Goal: Task Accomplishment & Management: Use online tool/utility

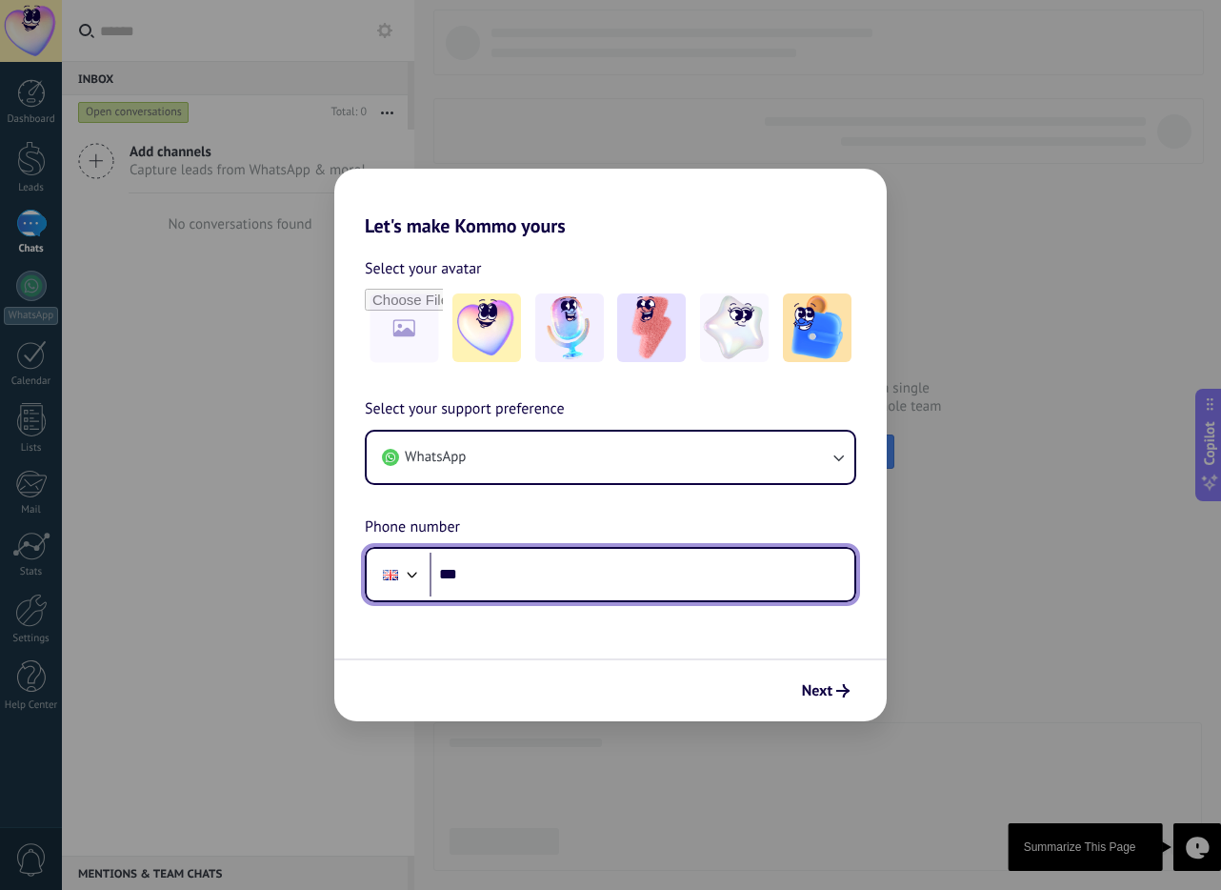
click at [488, 573] on input "***" at bounding box center [642, 574] width 425 height 44
type input "**********"
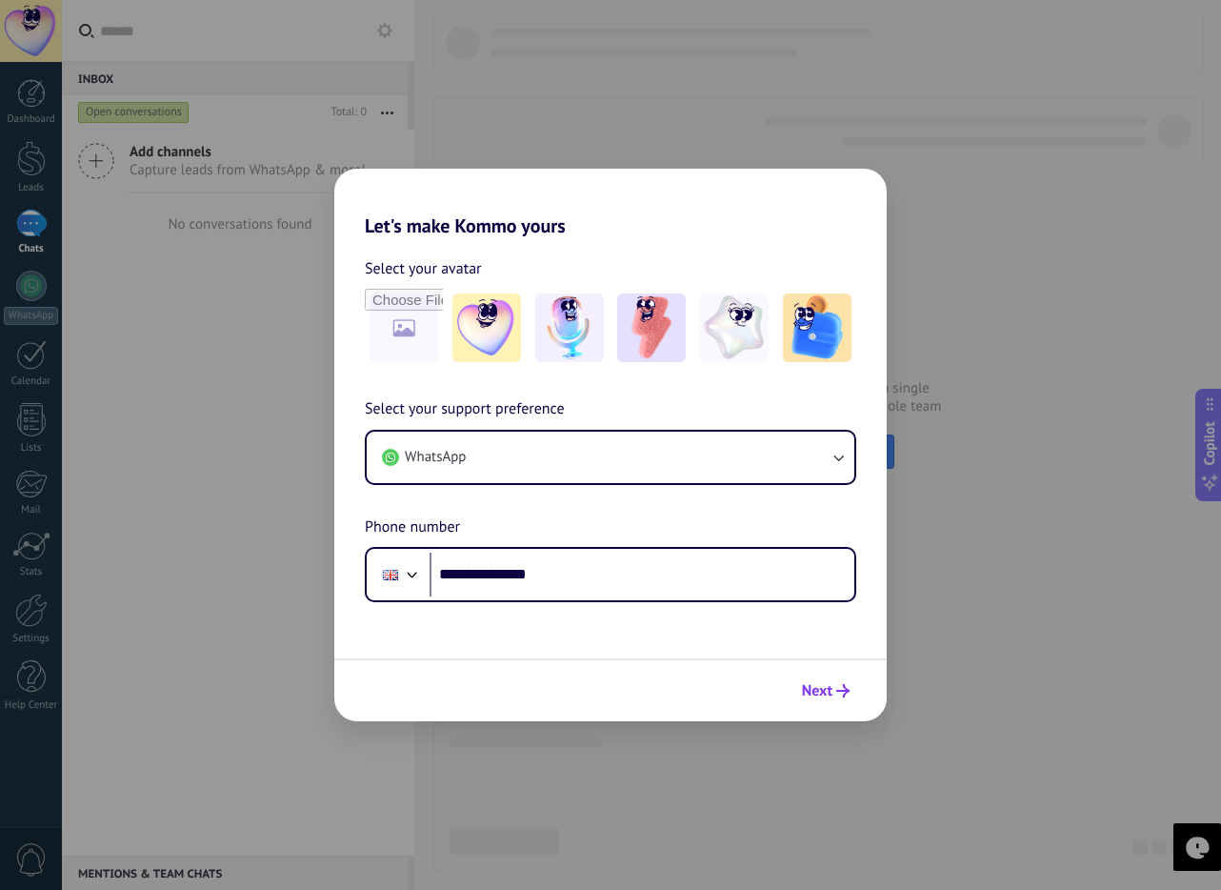
click at [814, 687] on span "Next" at bounding box center [817, 690] width 30 height 13
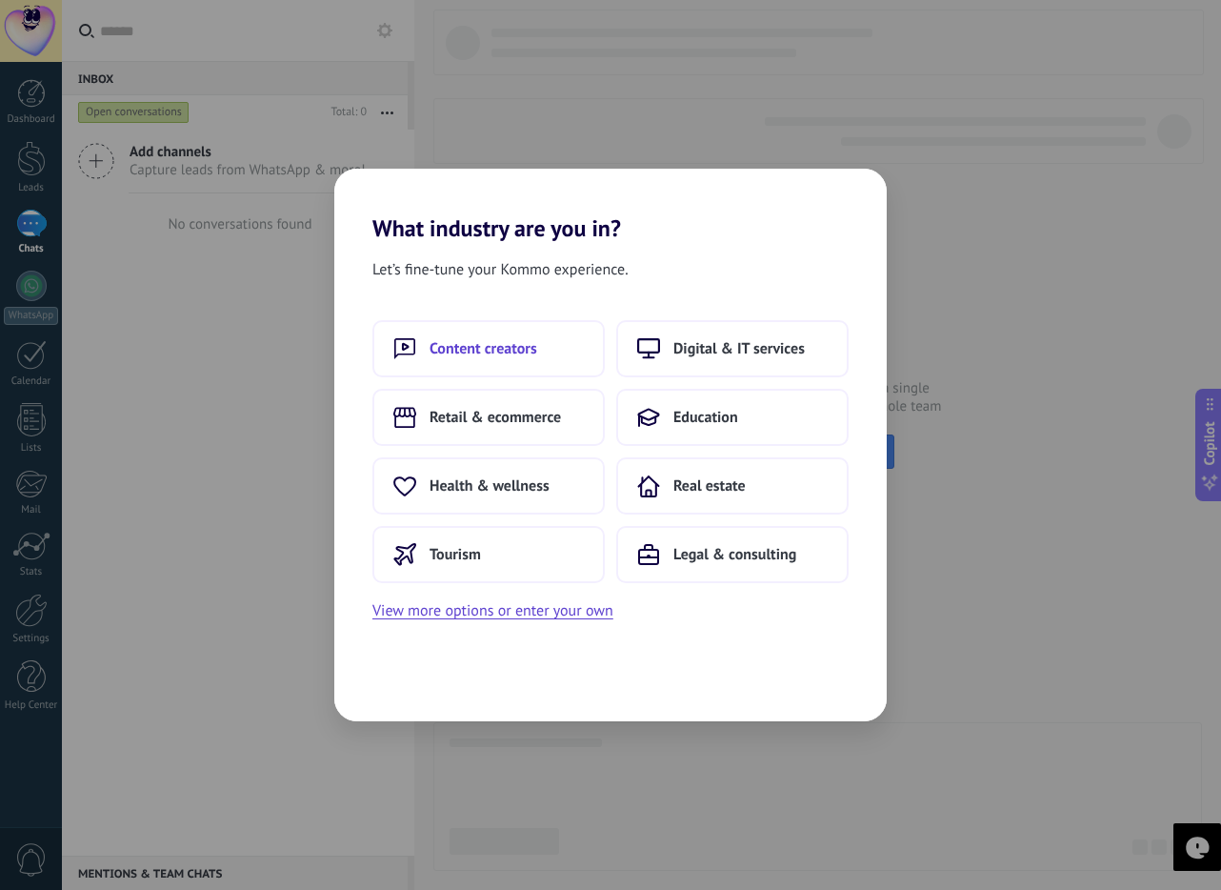
click at [564, 351] on button "Content creators" at bounding box center [488, 348] width 232 height 57
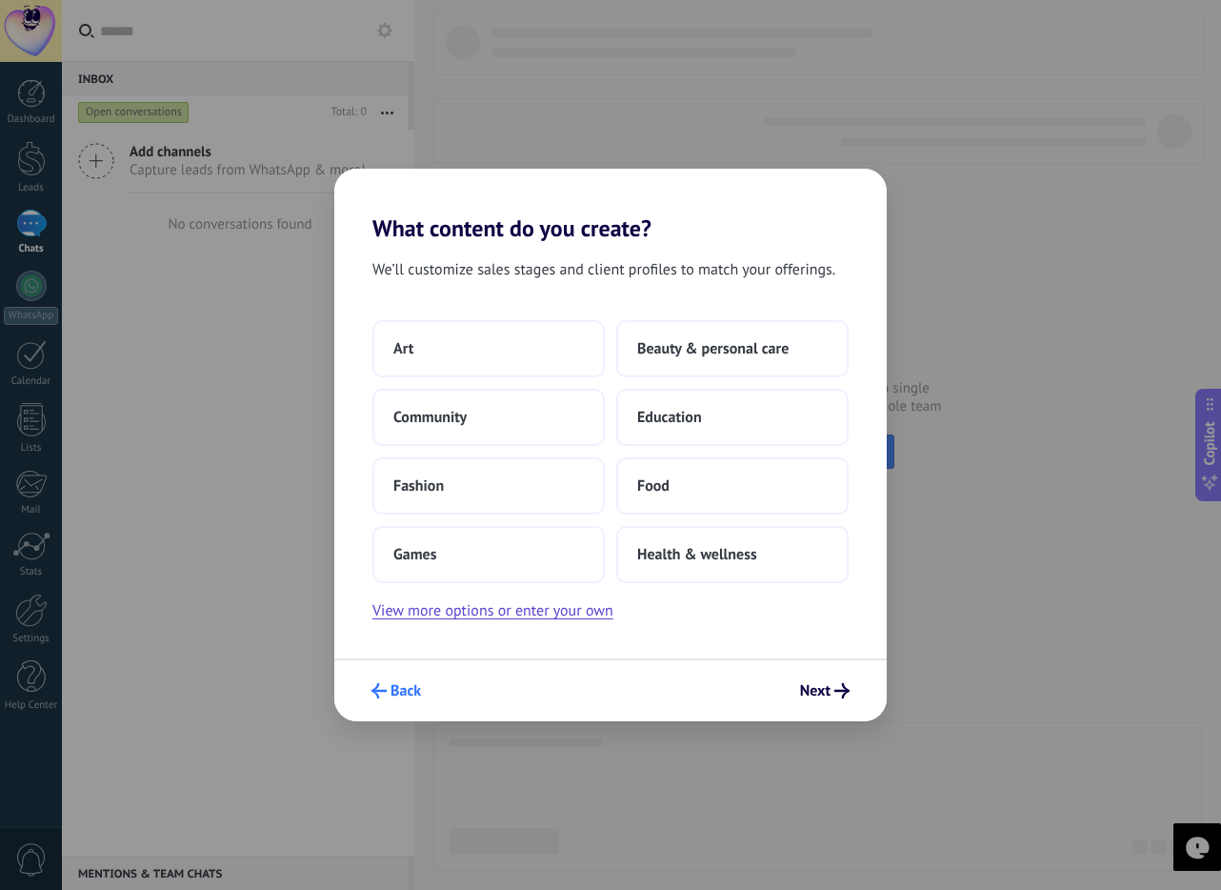
click at [377, 696] on use "submit" at bounding box center [378, 690] width 15 height 15
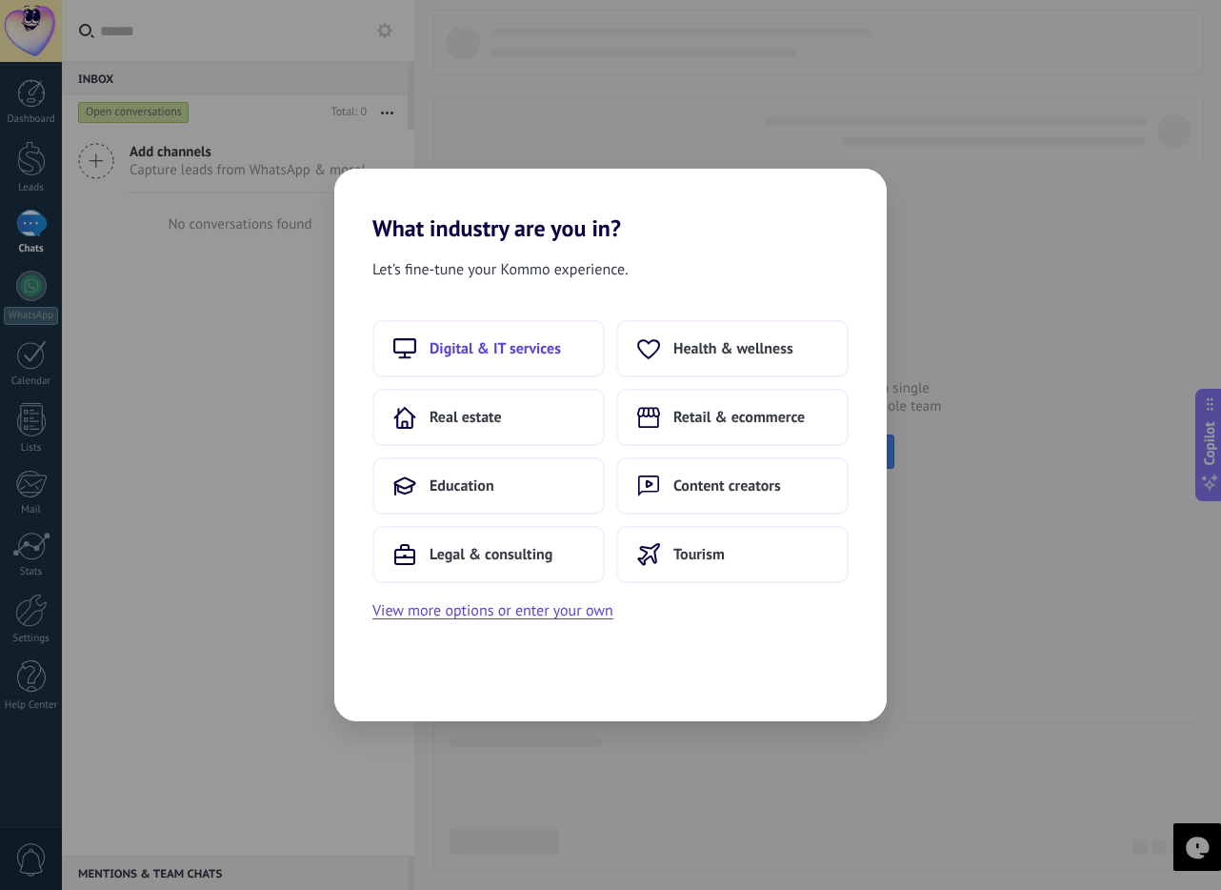
click at [542, 360] on button "Digital & IT services" at bounding box center [488, 348] width 232 height 57
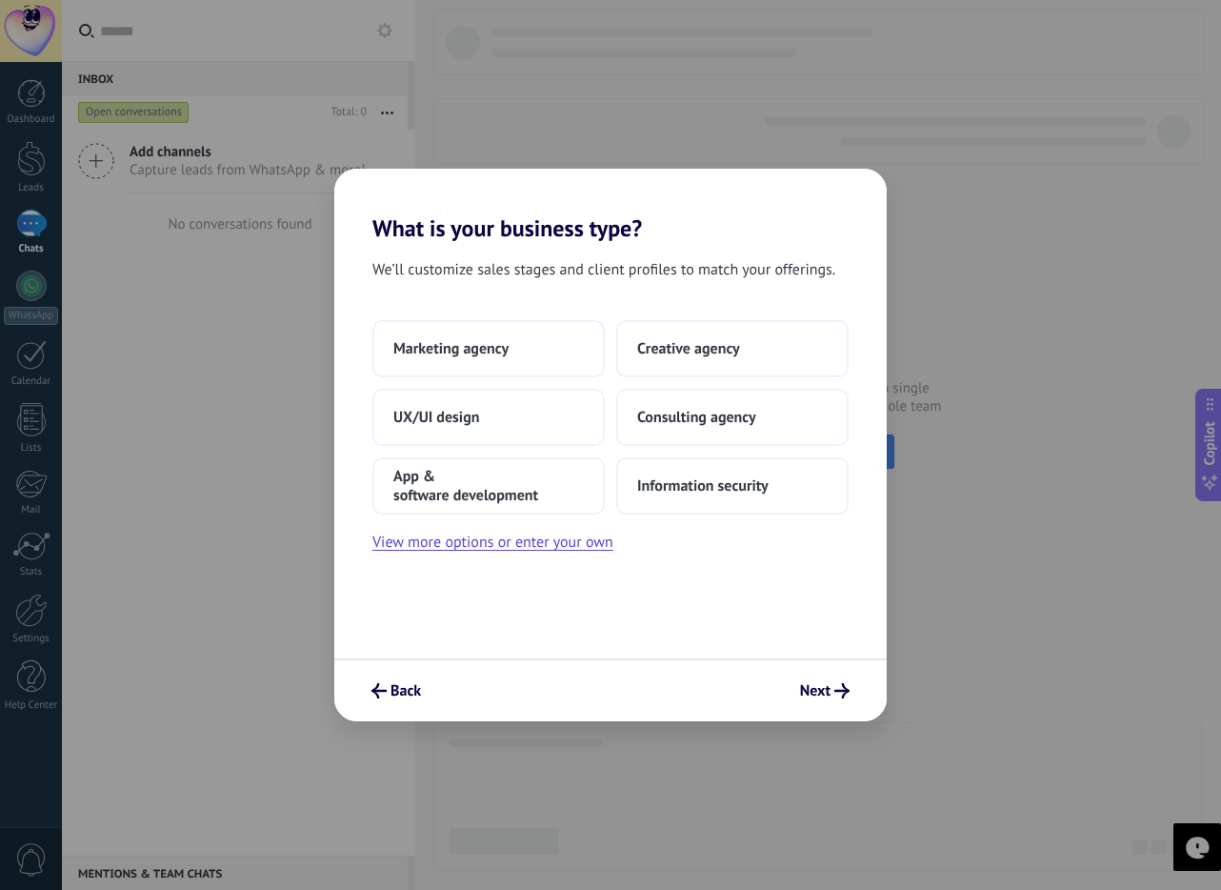
click at [542, 360] on button "Marketing agency" at bounding box center [488, 348] width 232 height 57
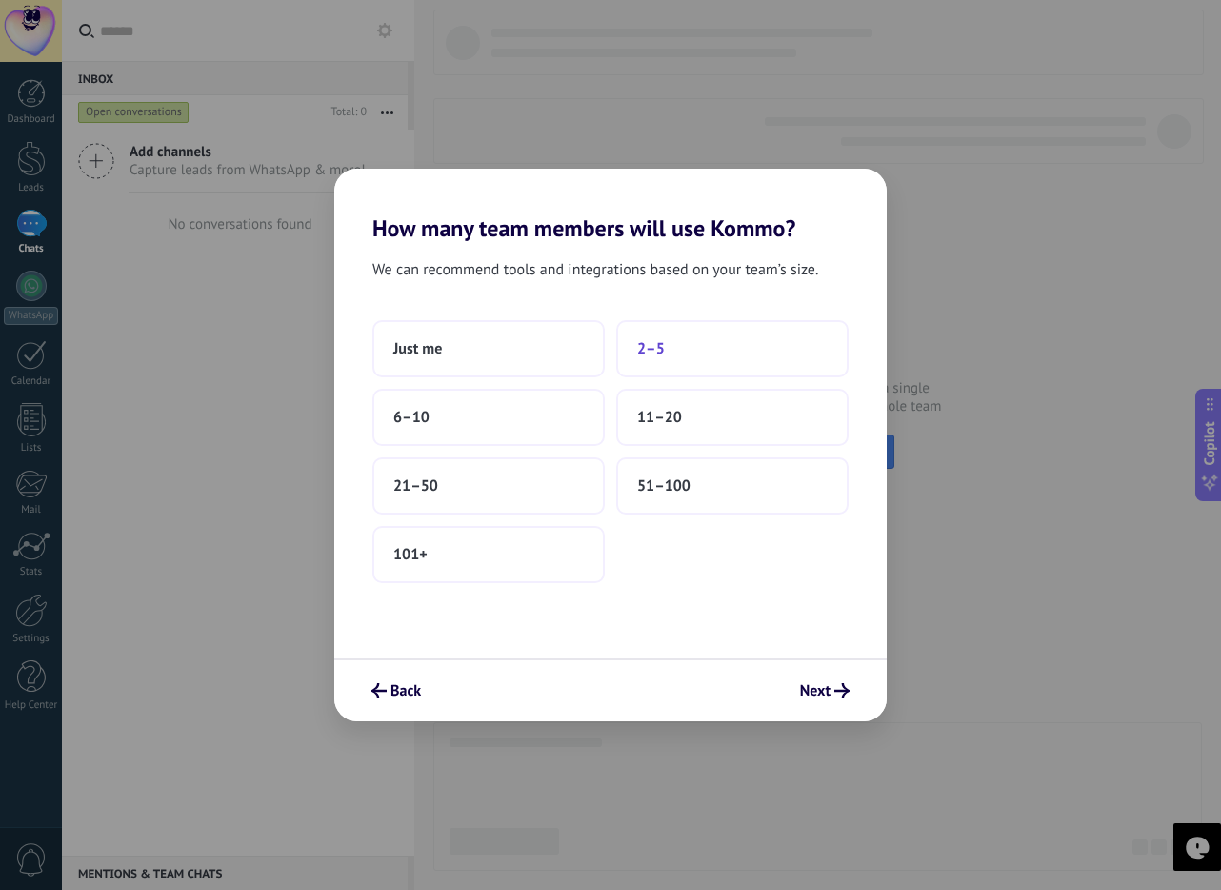
click at [657, 347] on span "2–5" at bounding box center [651, 348] width 28 height 19
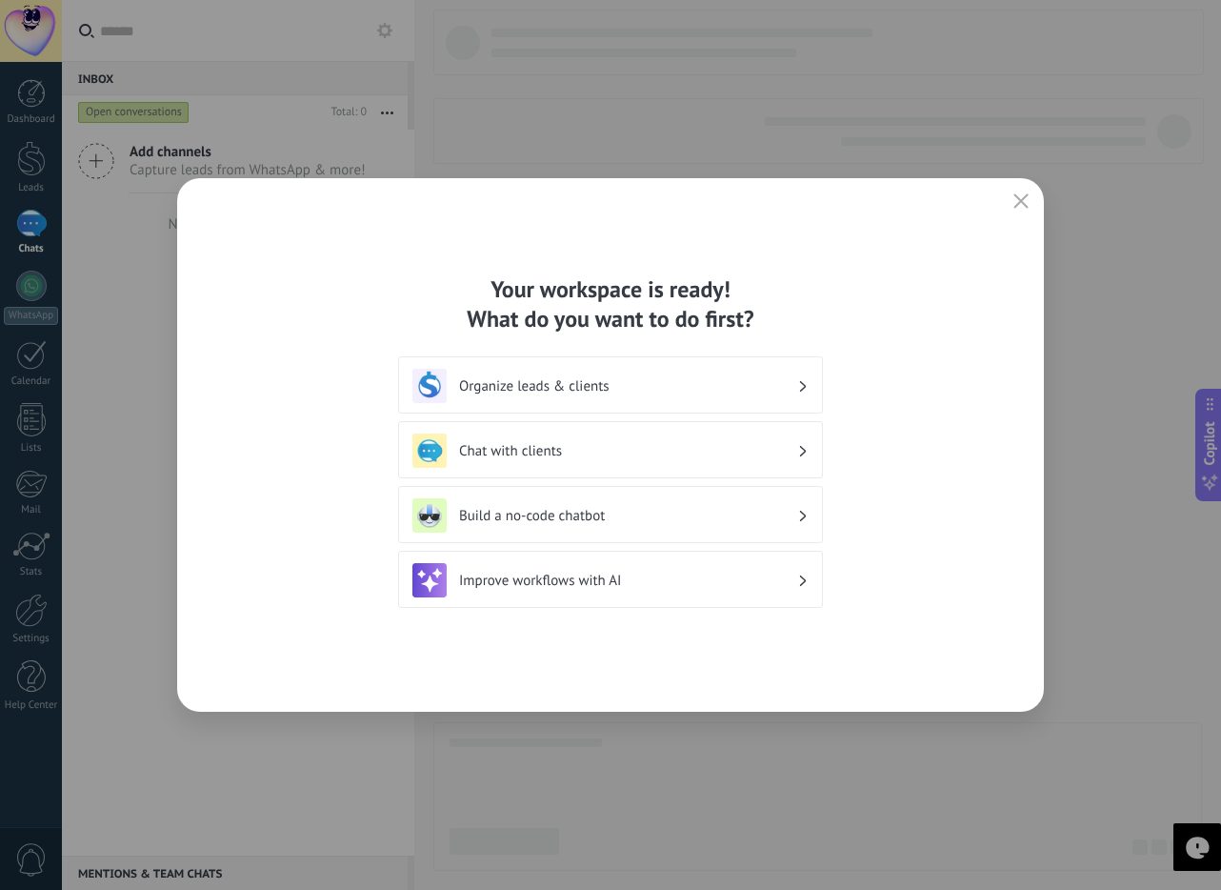
click at [745, 397] on div "Organize leads & clients" at bounding box center [610, 386] width 396 height 34
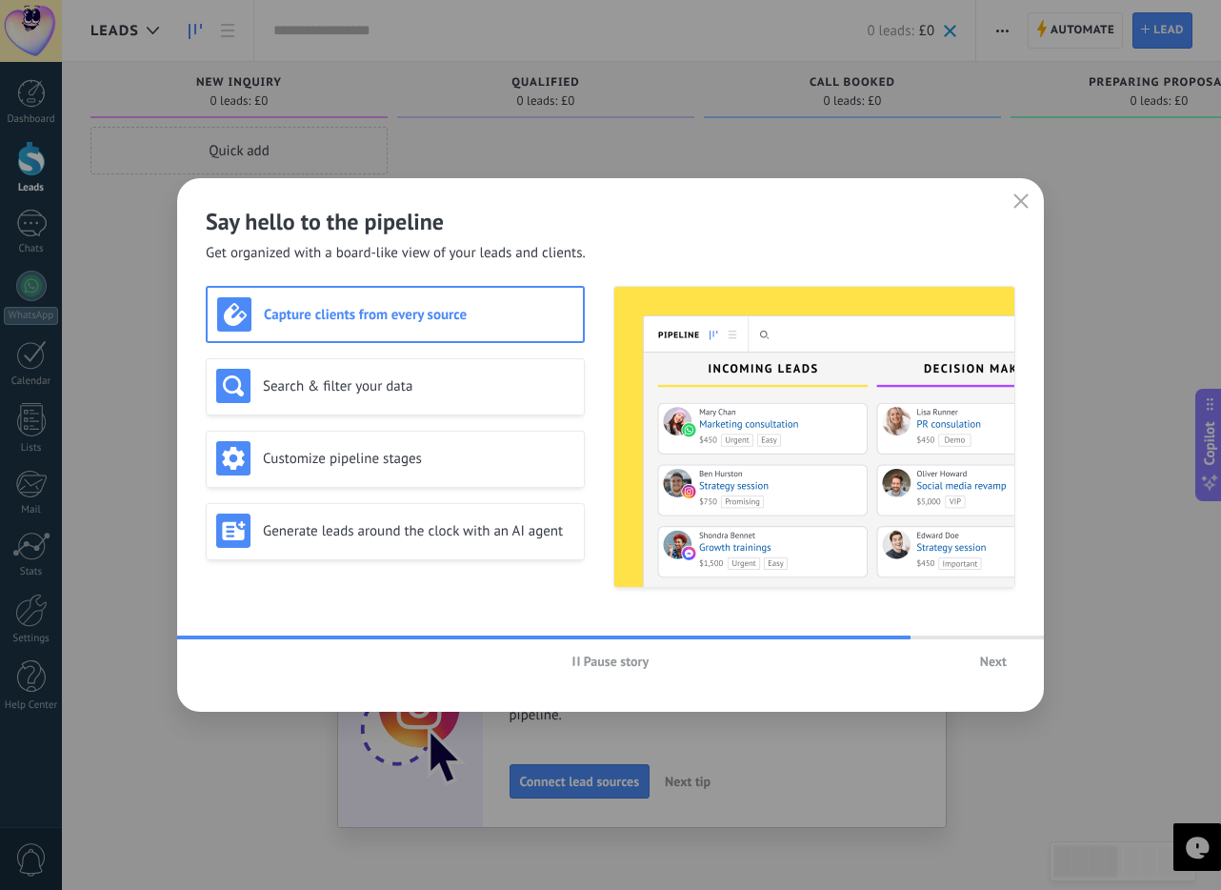
click at [986, 657] on span "Next" at bounding box center [993, 660] width 27 height 13
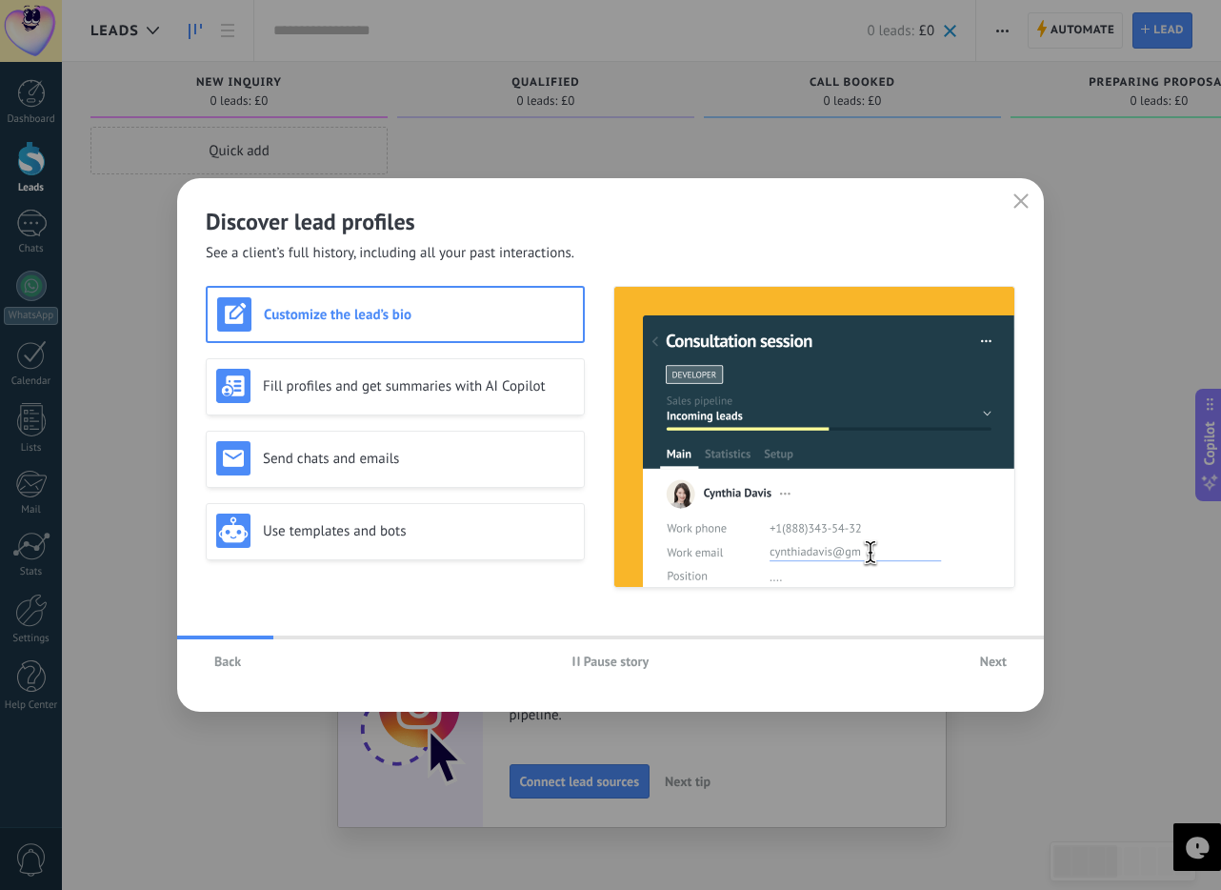
click at [986, 657] on span "Next" at bounding box center [993, 660] width 27 height 13
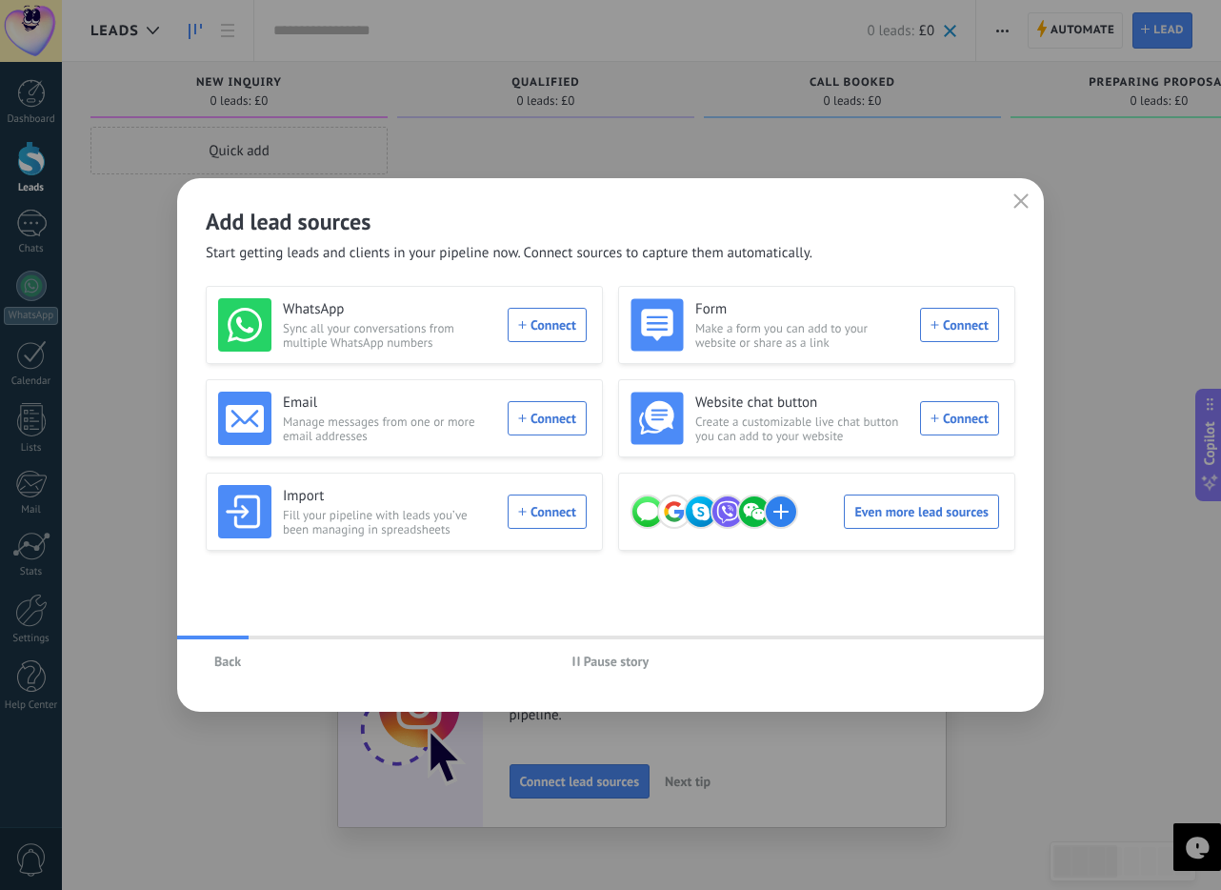
click at [987, 660] on div "Back Pause story" at bounding box center [610, 661] width 867 height 44
click at [1028, 199] on icon "button" at bounding box center [1020, 200] width 15 height 15
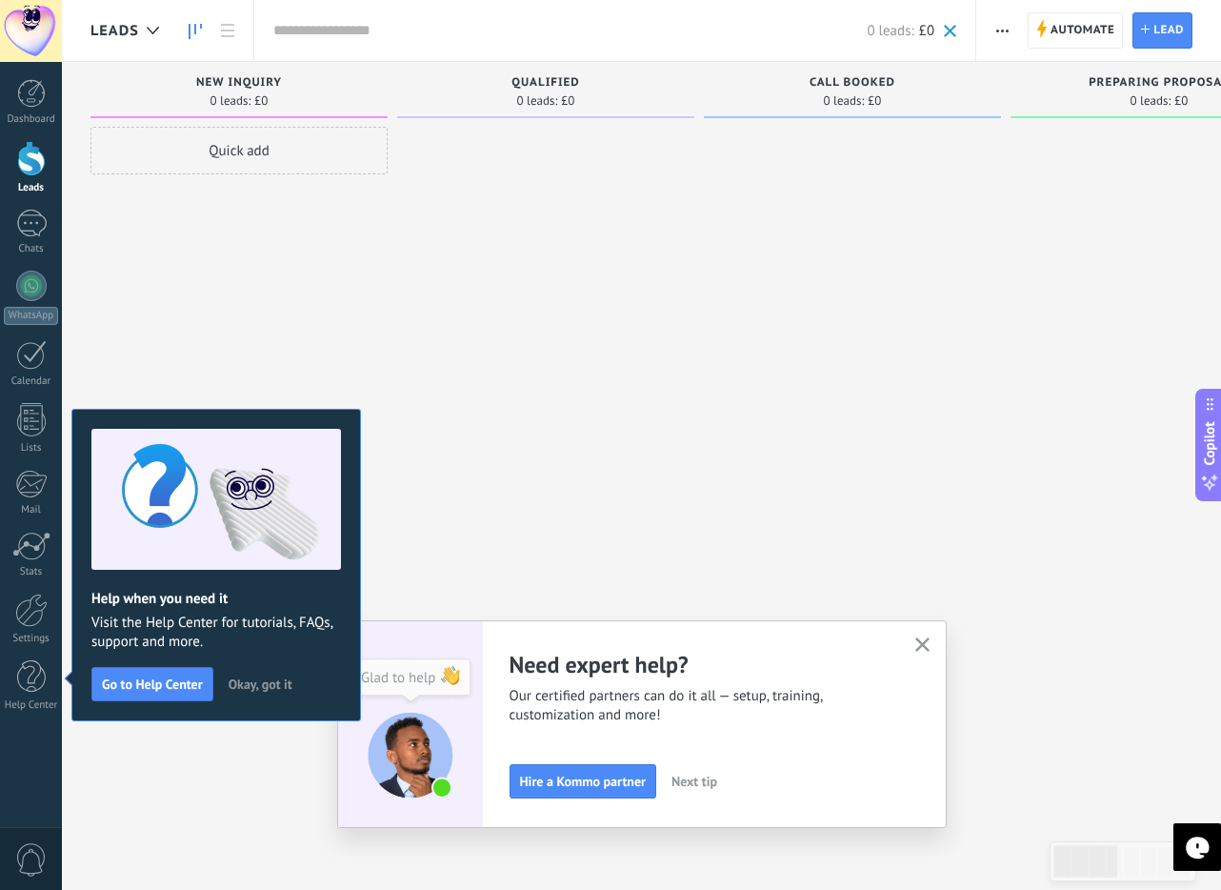
click at [237, 687] on span "Okay, got it" at bounding box center [261, 683] width 64 height 13
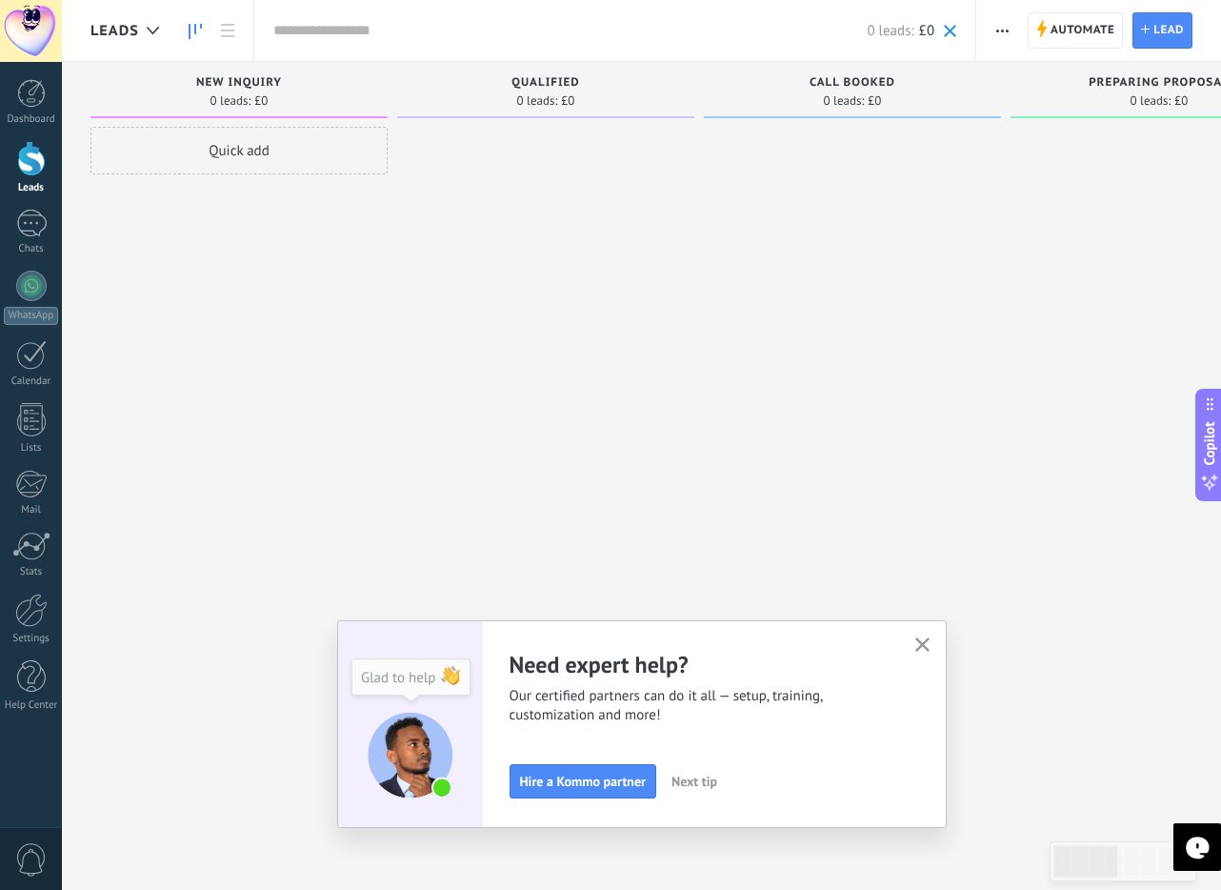
click at [930, 648] on button "button" at bounding box center [922, 645] width 24 height 26
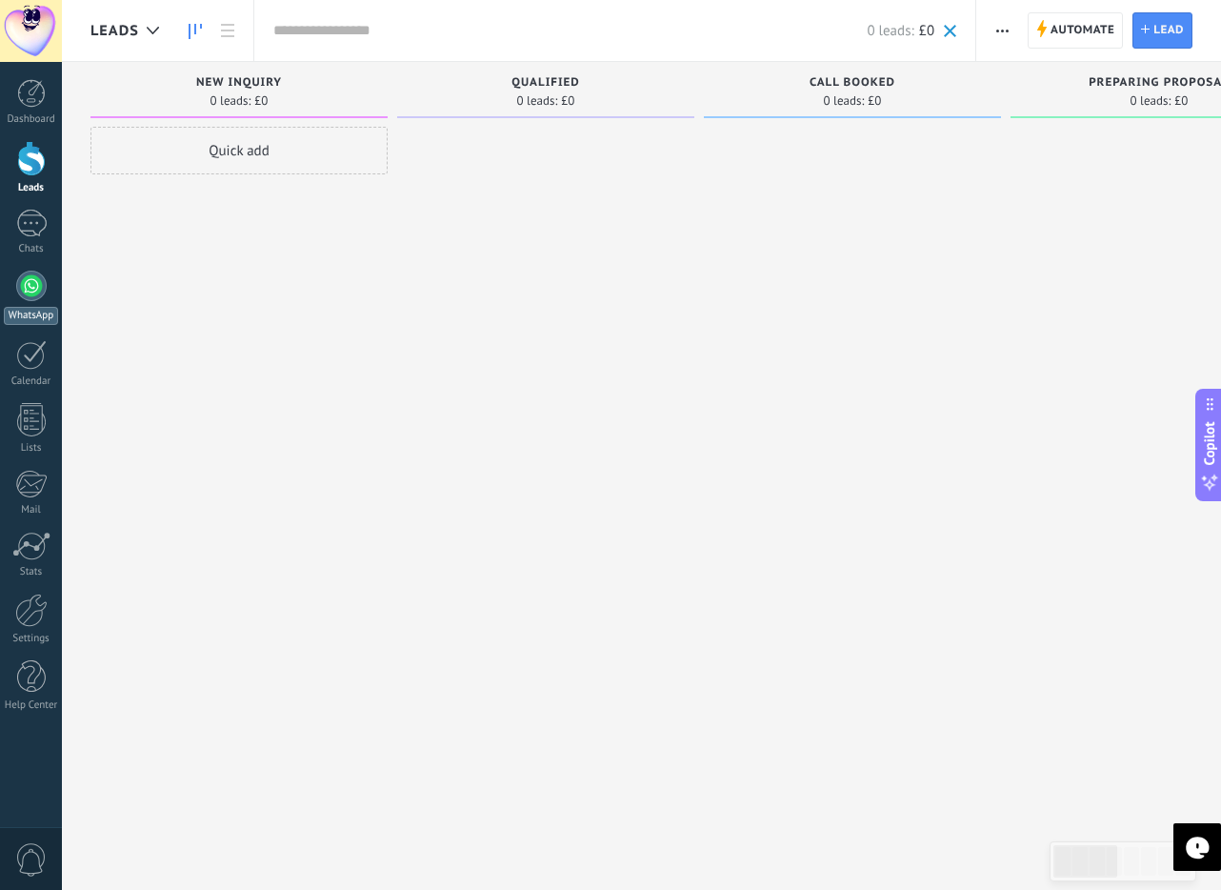
click at [37, 270] on link "WhatsApp" at bounding box center [31, 297] width 62 height 54
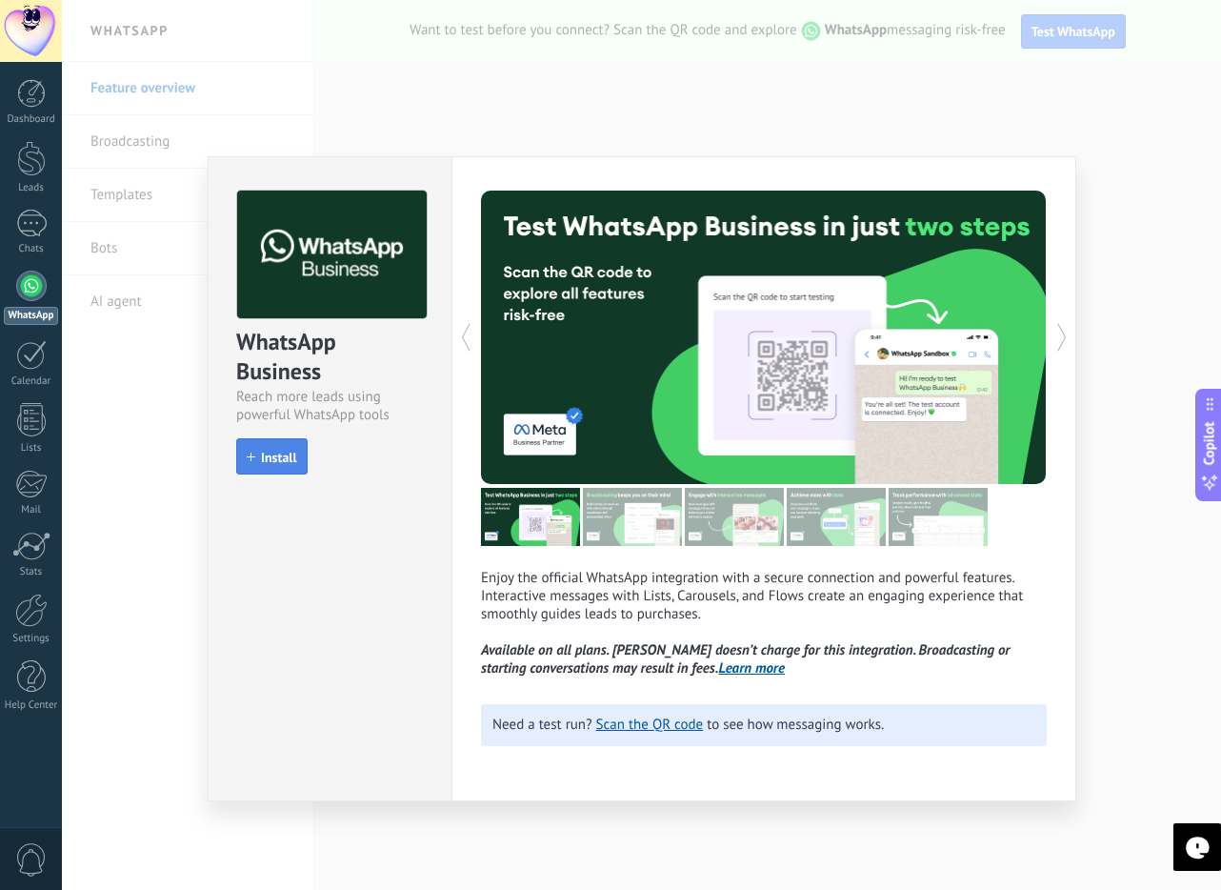
click at [268, 466] on button "Install" at bounding box center [271, 456] width 71 height 36
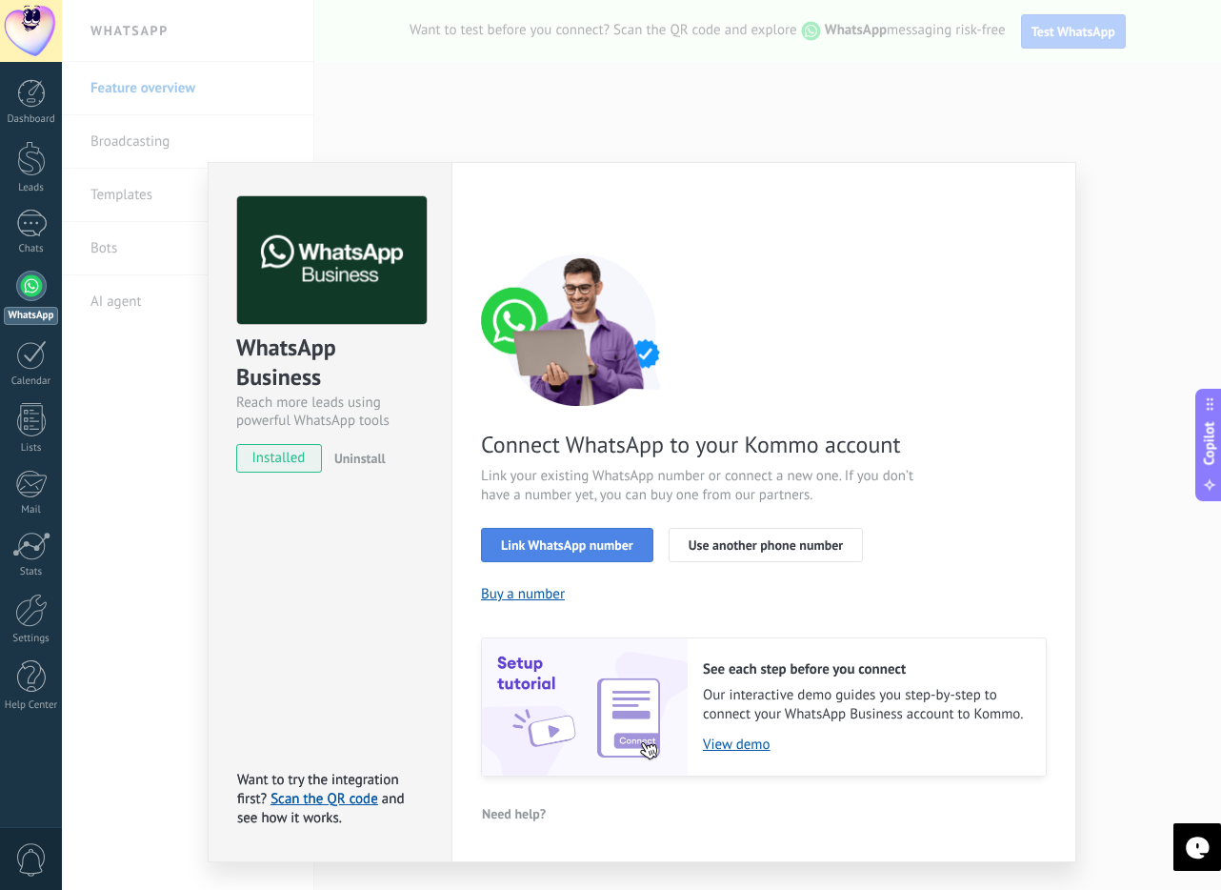
click at [506, 553] on button "Link WhatsApp number" at bounding box center [567, 545] width 172 height 34
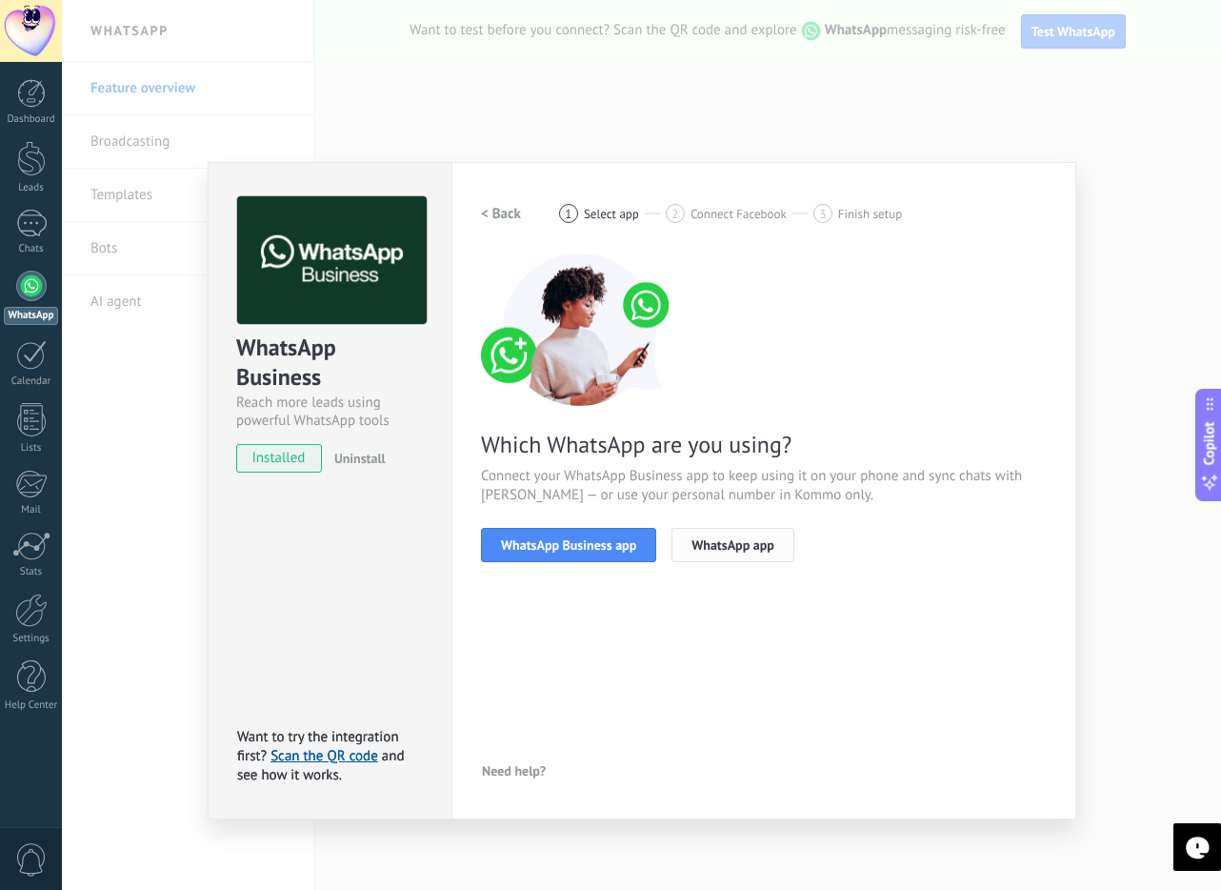
click at [728, 548] on span "WhatsApp app" at bounding box center [732, 544] width 83 height 13
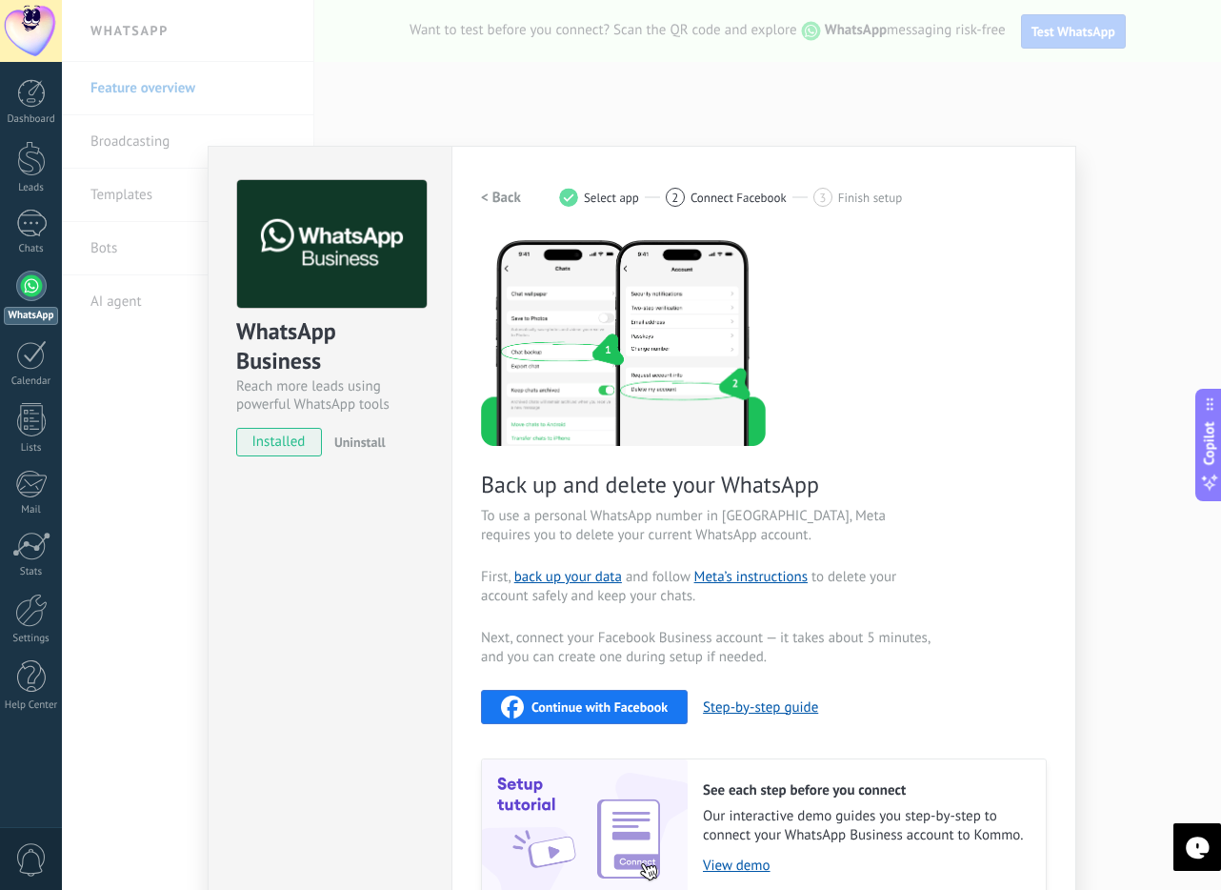
scroll to position [19, 0]
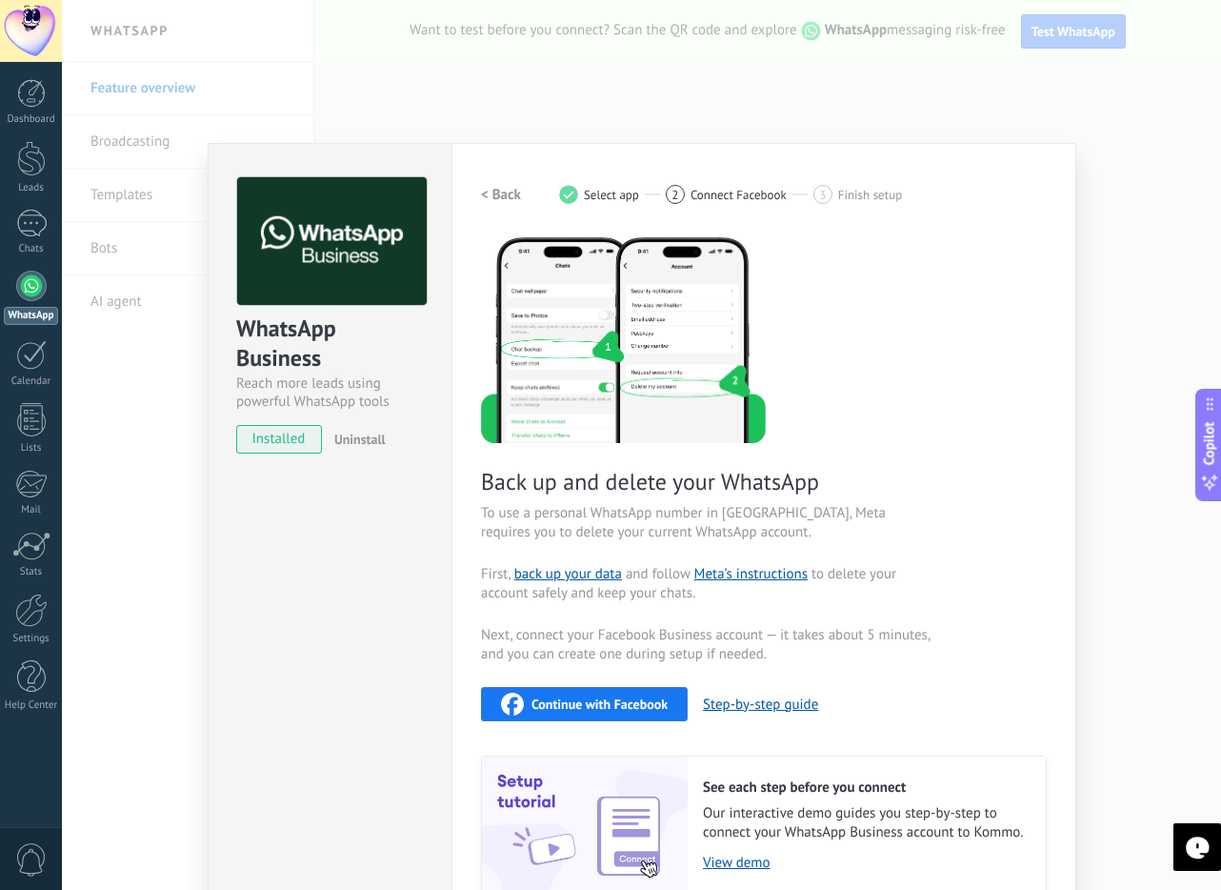
click at [1131, 111] on div "WhatsApp Business Reach more leads using powerful WhatsApp tools installed Unin…" at bounding box center [641, 445] width 1159 height 890
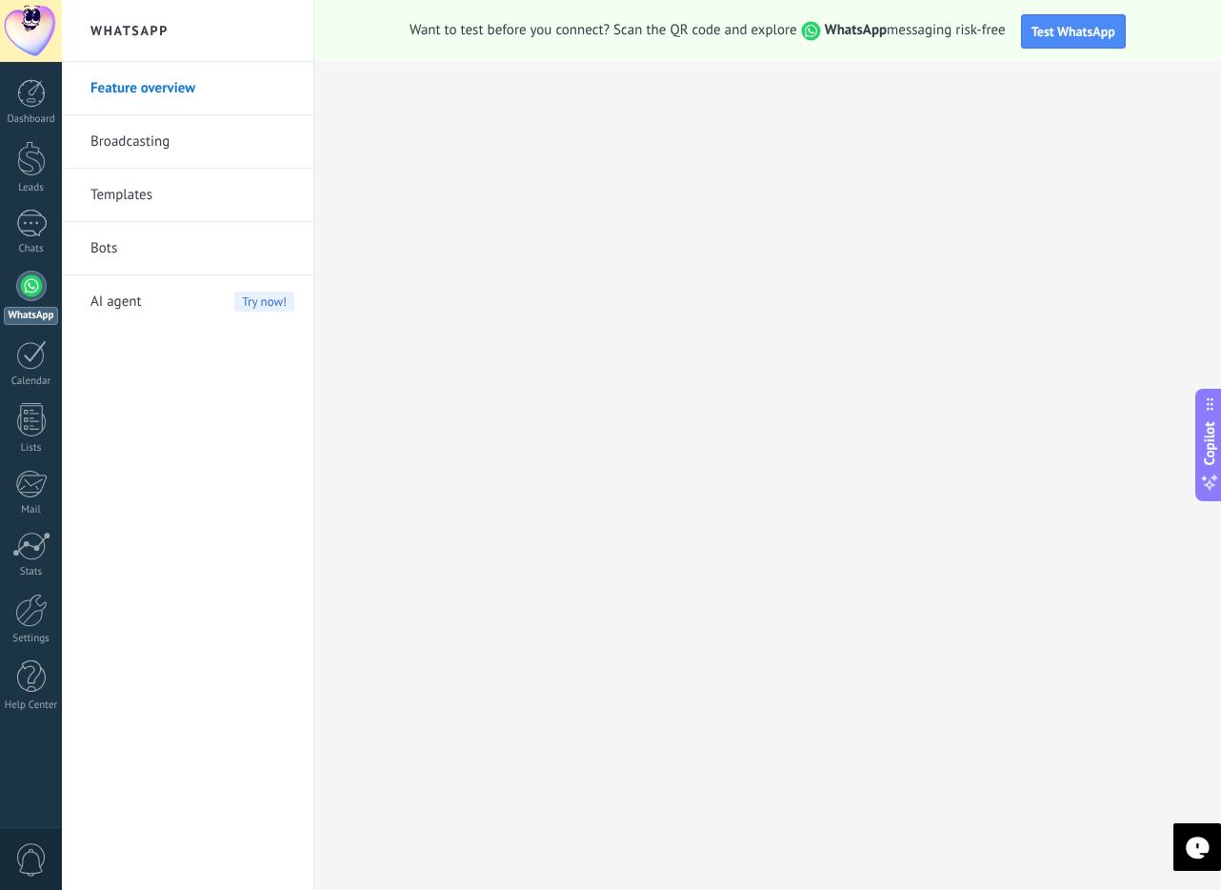
scroll to position [0, 0]
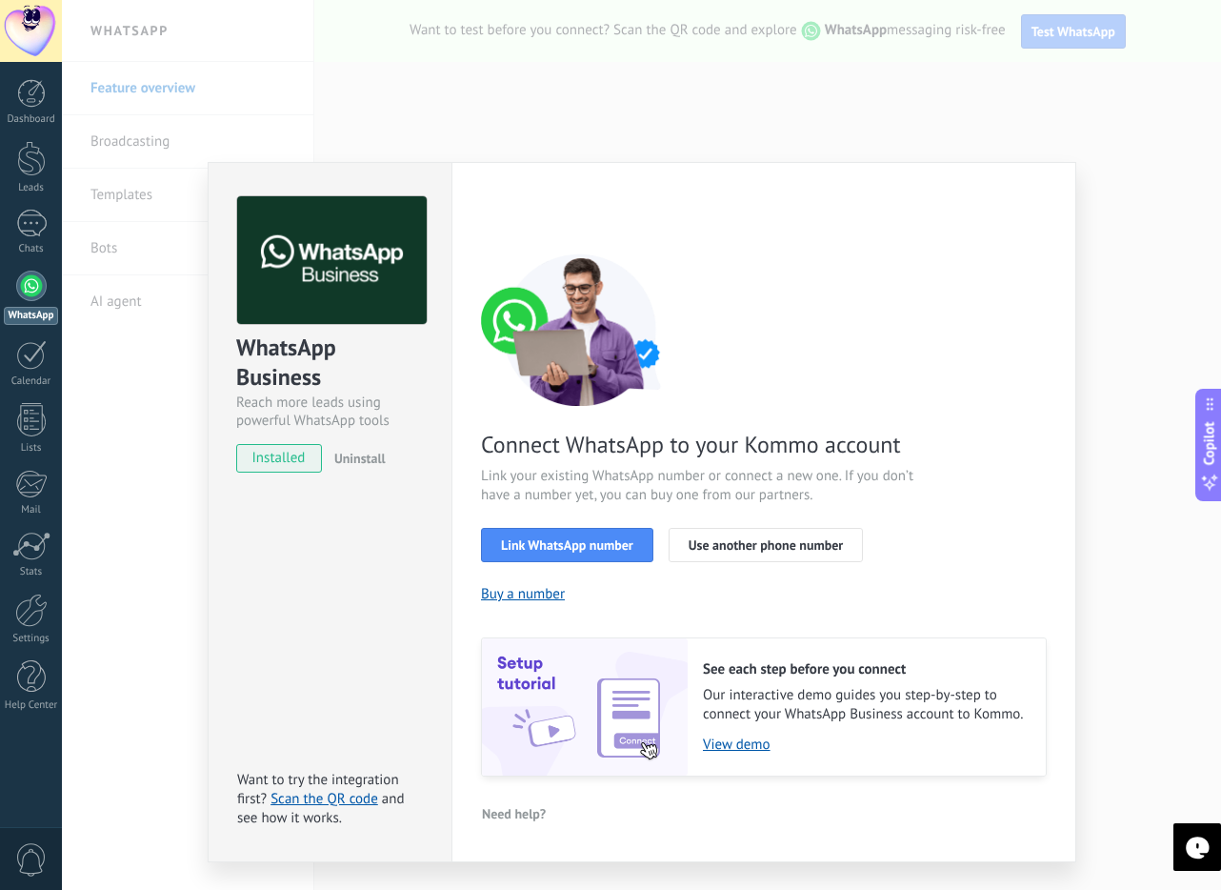
click at [283, 812] on span "and see how it works." at bounding box center [321, 808] width 168 height 37
click at [315, 801] on link "Scan the QR code" at bounding box center [324, 799] width 108 height 18
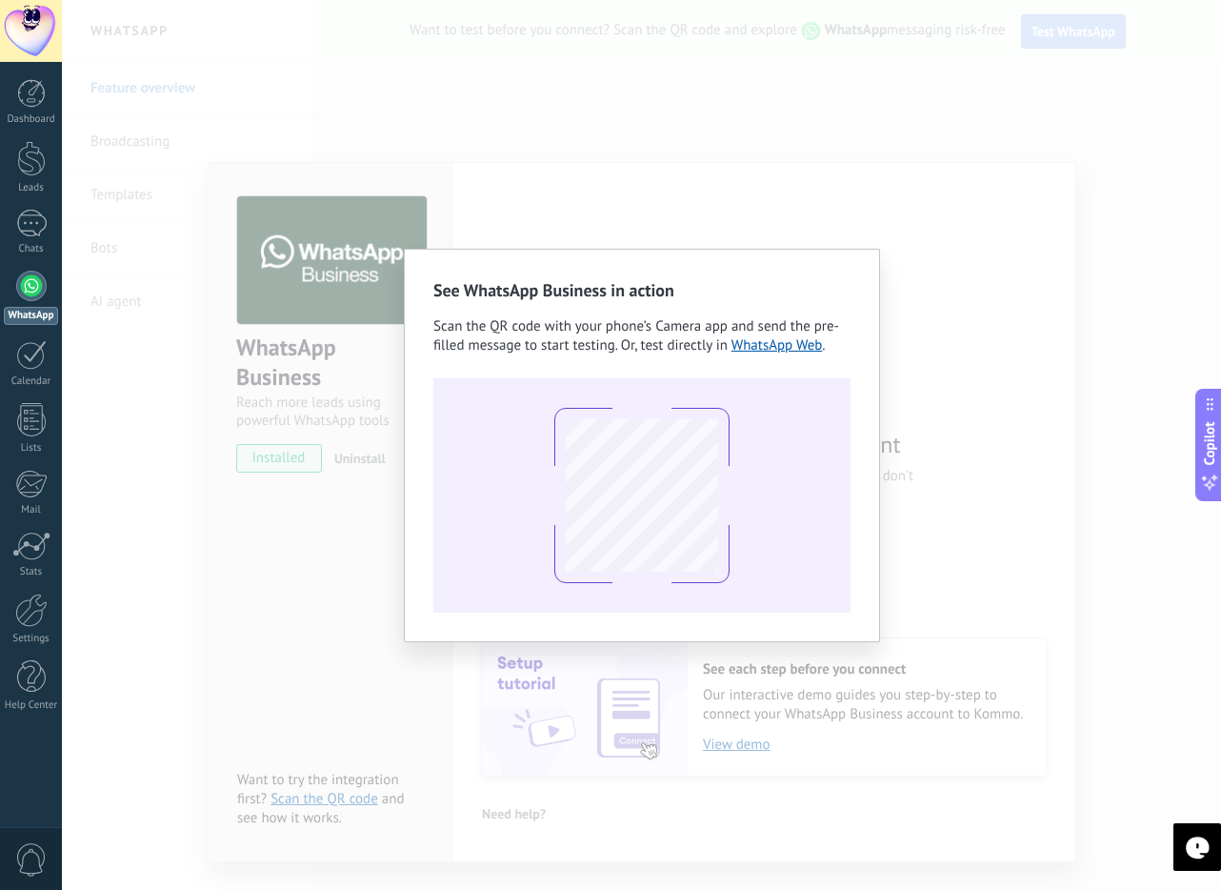
click at [145, 600] on div "See WhatsApp Business in action Scan the QR code with your phone’s Camera app a…" at bounding box center [641, 445] width 1159 height 890
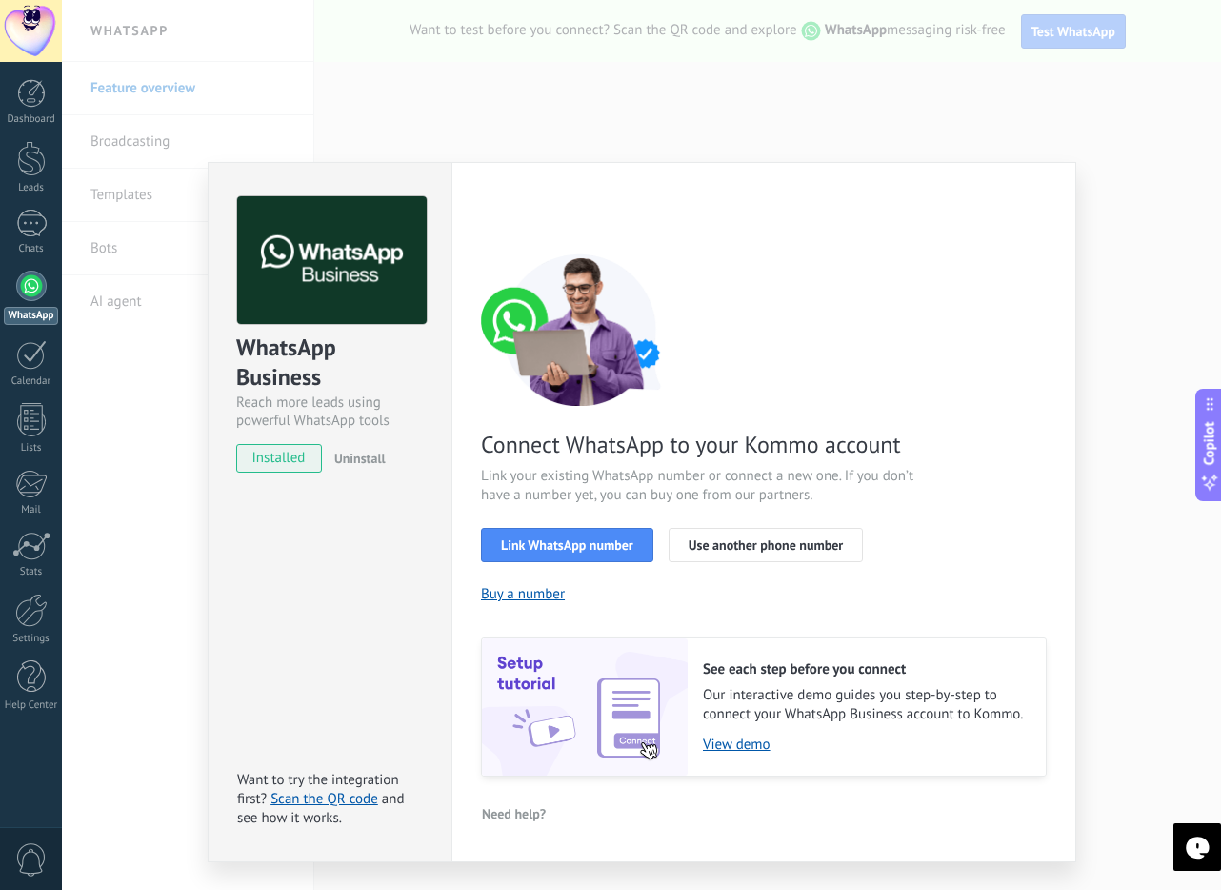
click at [140, 135] on div "WhatsApp Business Reach more leads using powerful WhatsApp tools installed Unin…" at bounding box center [641, 445] width 1159 height 890
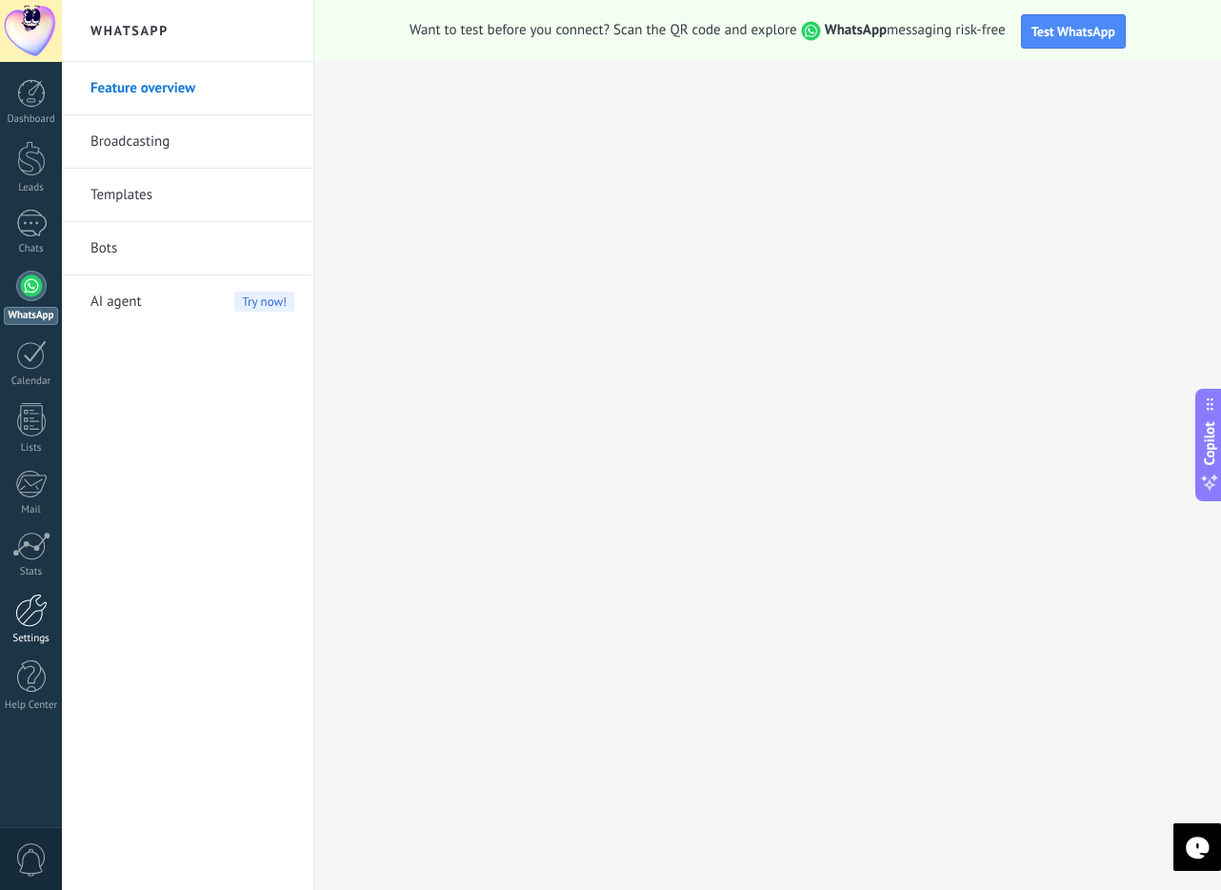
click at [17, 635] on div "Settings" at bounding box center [31, 638] width 55 height 12
